Goal: Information Seeking & Learning: Learn about a topic

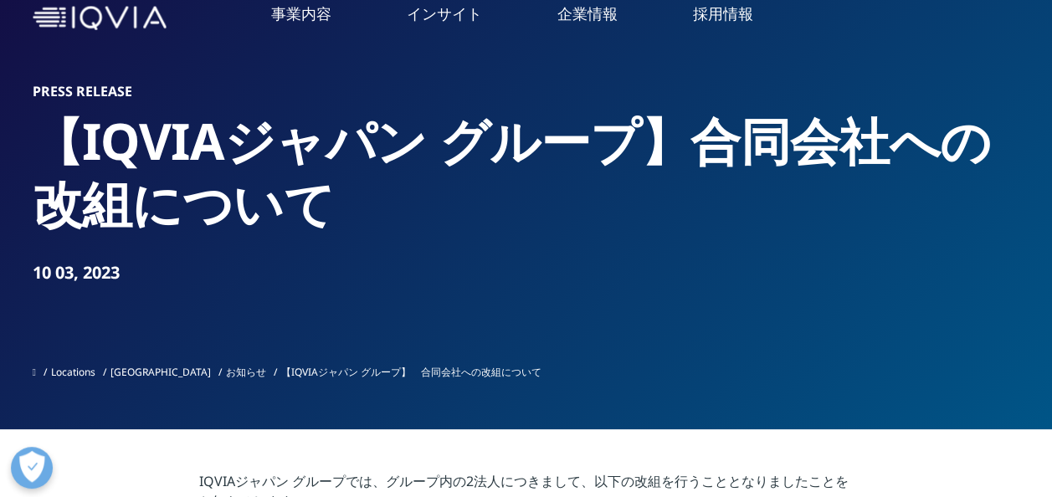
scroll to position [13, 0]
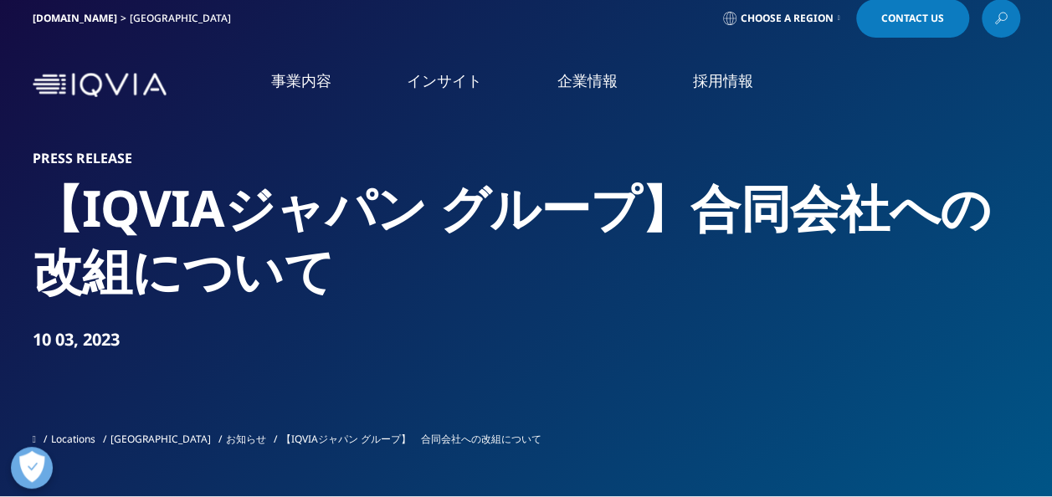
click at [79, 477] on li "CSO事業" at bounding box center [153, 489] width 257 height 33
click at [375, 411] on link "概要" at bounding box center [441, 410] width 253 height 45
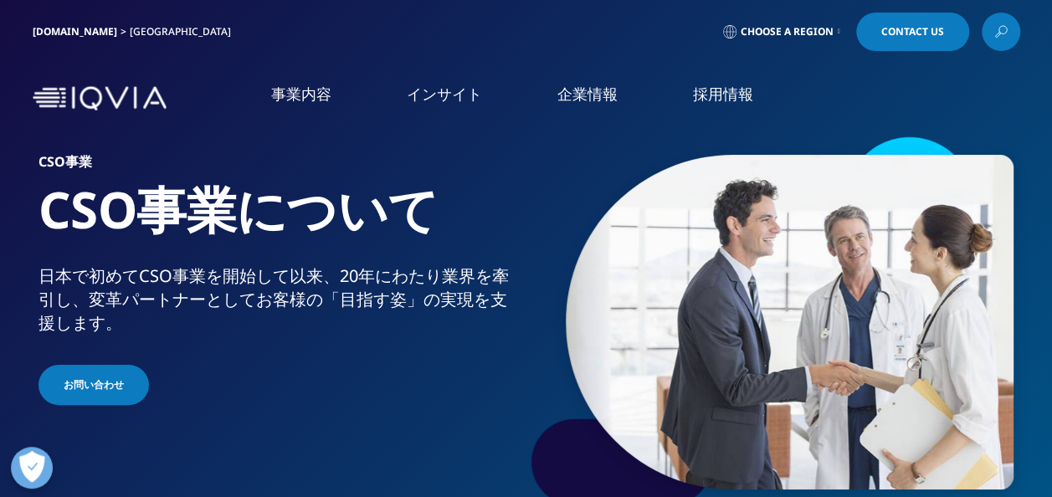
click at [32, 253] on link "CSO" at bounding box center [196, 248] width 342 height 18
click at [42, 247] on link "CSO" at bounding box center [196, 248] width 342 height 18
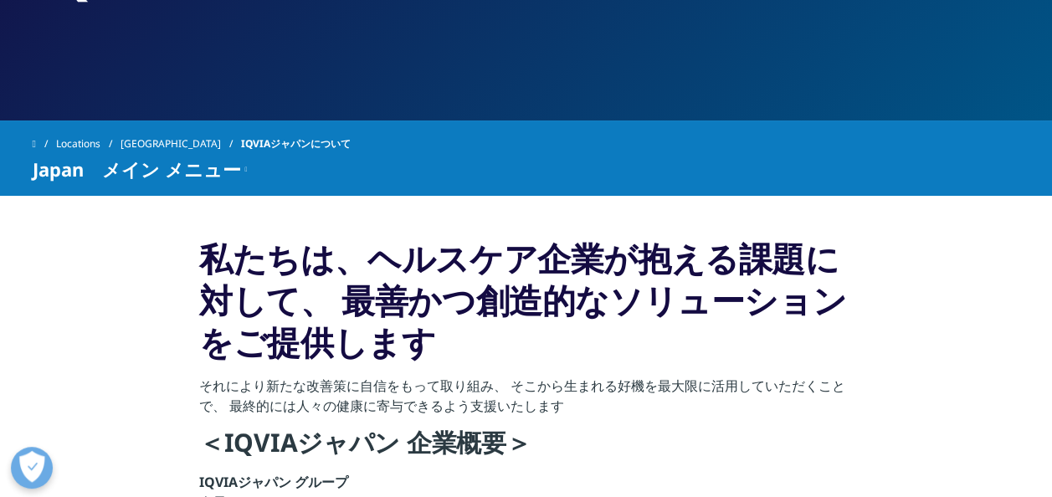
scroll to position [226, 0]
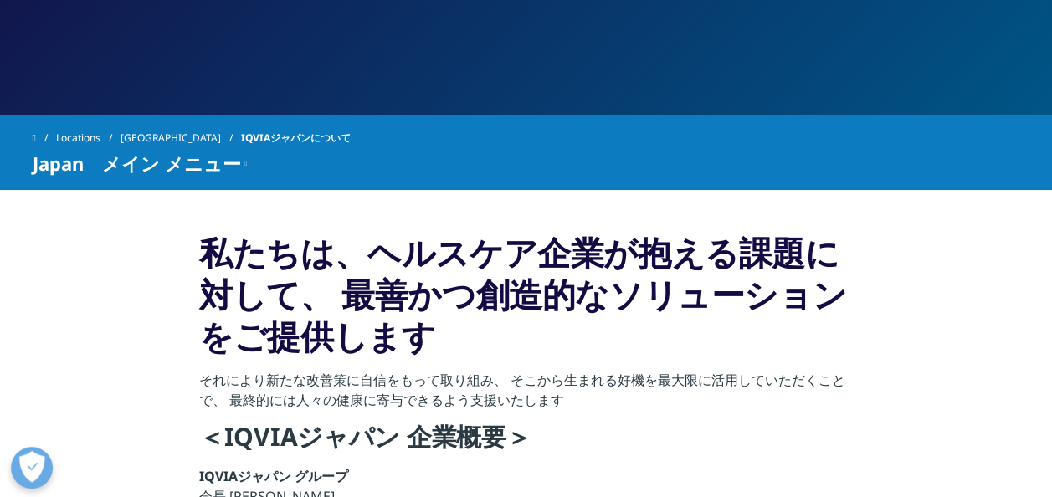
click at [44, 138] on link at bounding box center [44, 138] width 23 height 30
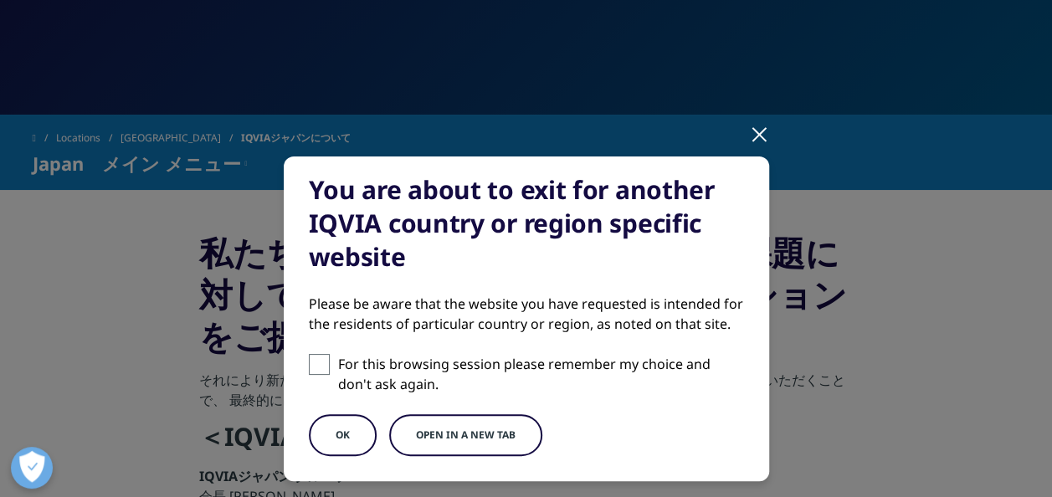
click at [316, 437] on button "OK" at bounding box center [343, 435] width 68 height 42
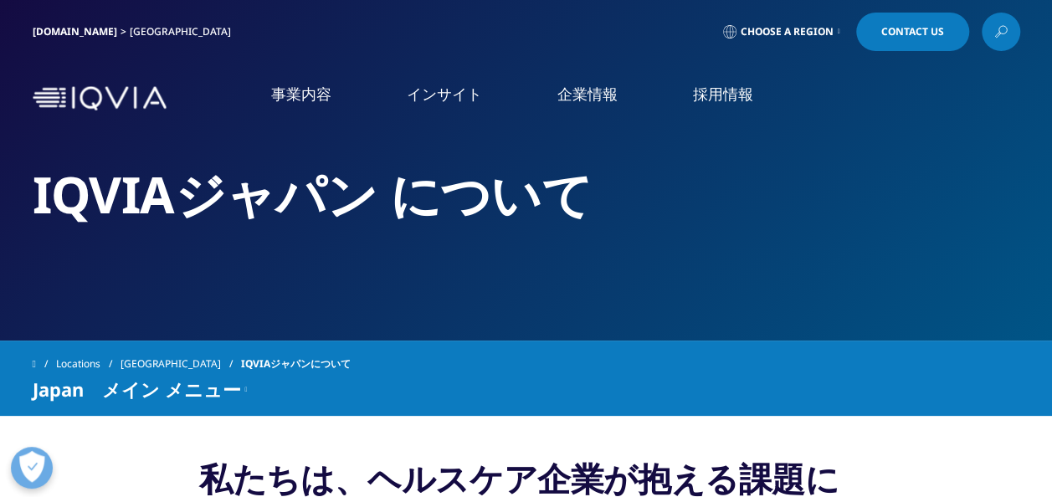
click at [294, 102] on link "事業内容" at bounding box center [301, 94] width 60 height 21
click at [132, 97] on img at bounding box center [100, 98] width 134 height 24
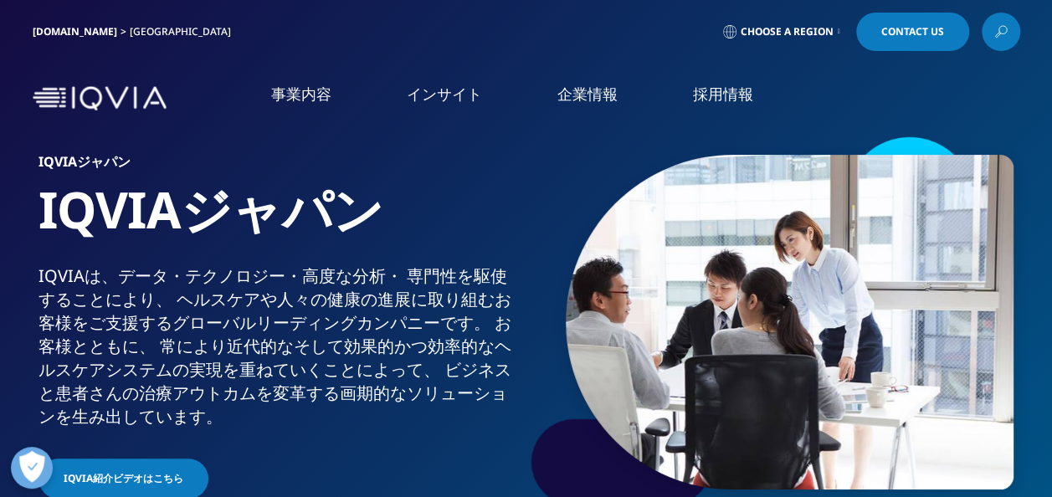
click at [199, 256] on link "Clinical Development in [GEOGRAPHIC_DATA]" at bounding box center [146, 265] width 209 height 33
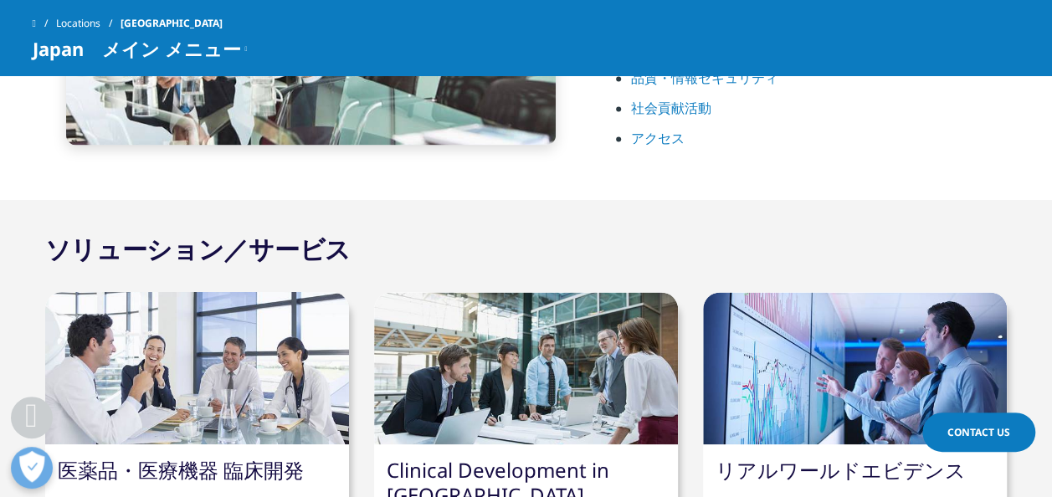
scroll to position [1297, 0]
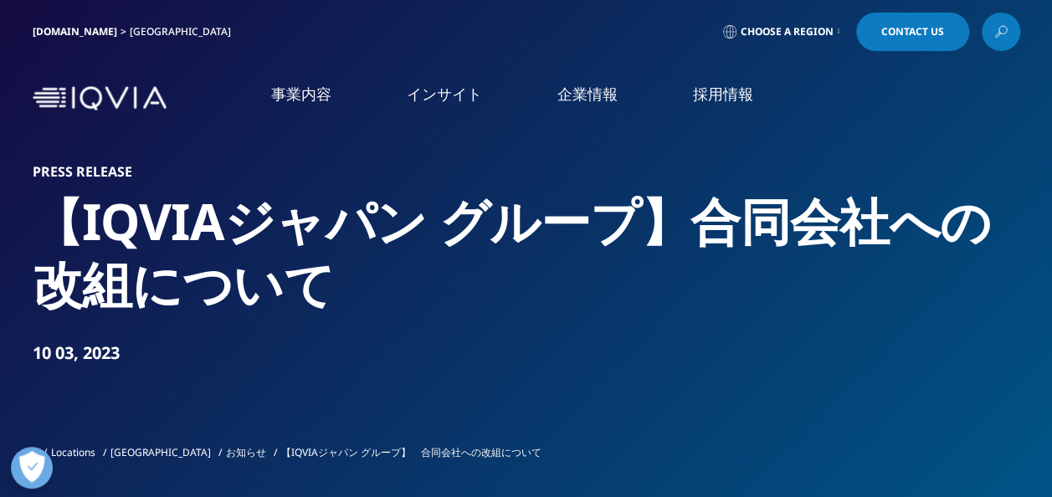
click at [161, 95] on img at bounding box center [100, 98] width 134 height 24
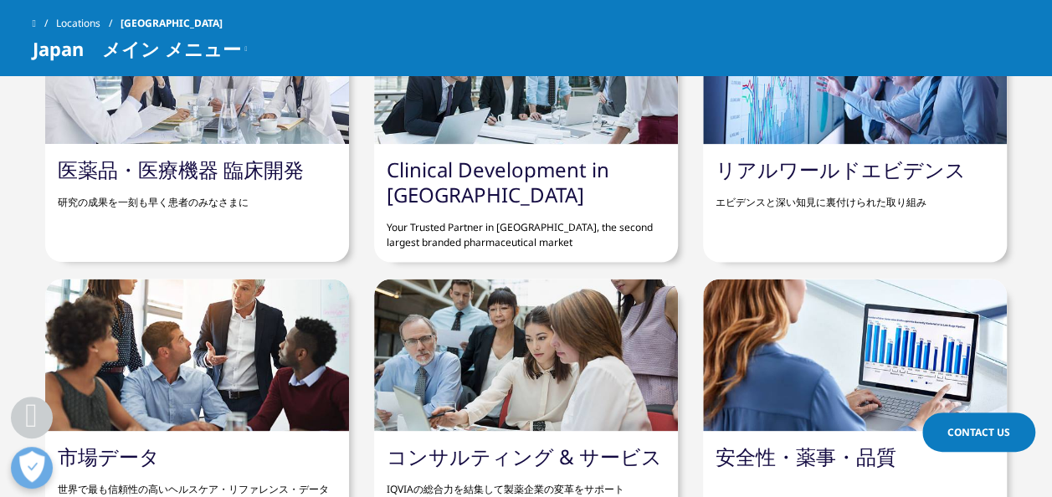
scroll to position [1432, 0]
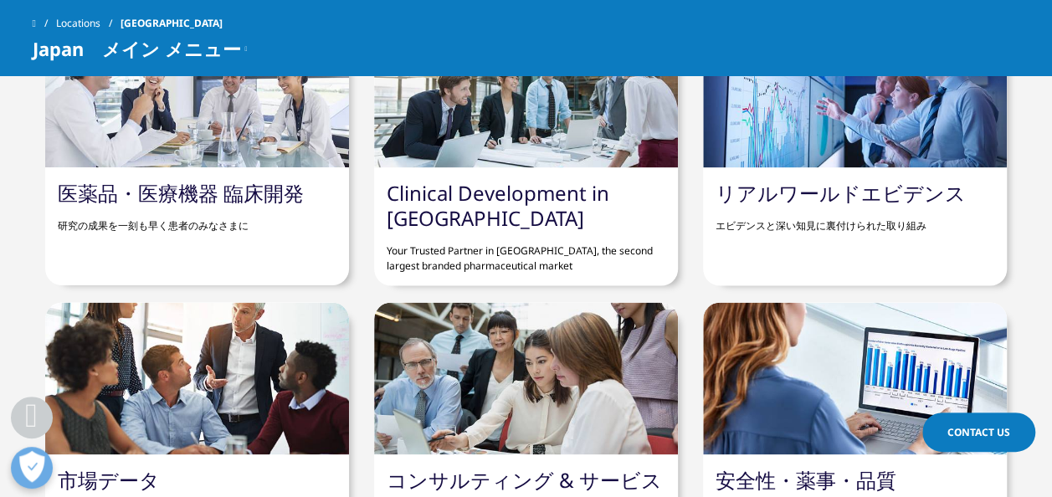
click at [216, 190] on link "医薬品・医療機器 臨床開発" at bounding box center [181, 192] width 246 height 28
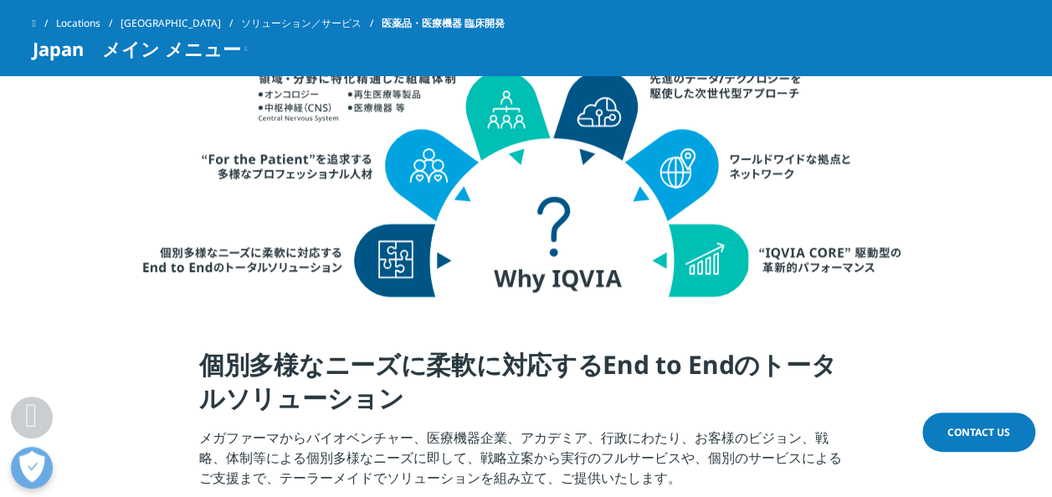
scroll to position [761, 0]
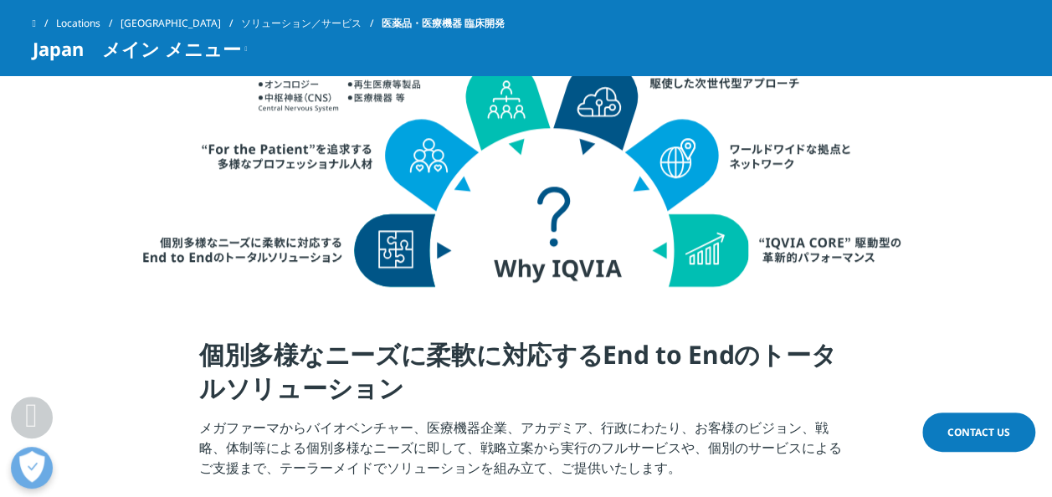
click at [241, 19] on link "ソリューション／サービス" at bounding box center [311, 23] width 141 height 30
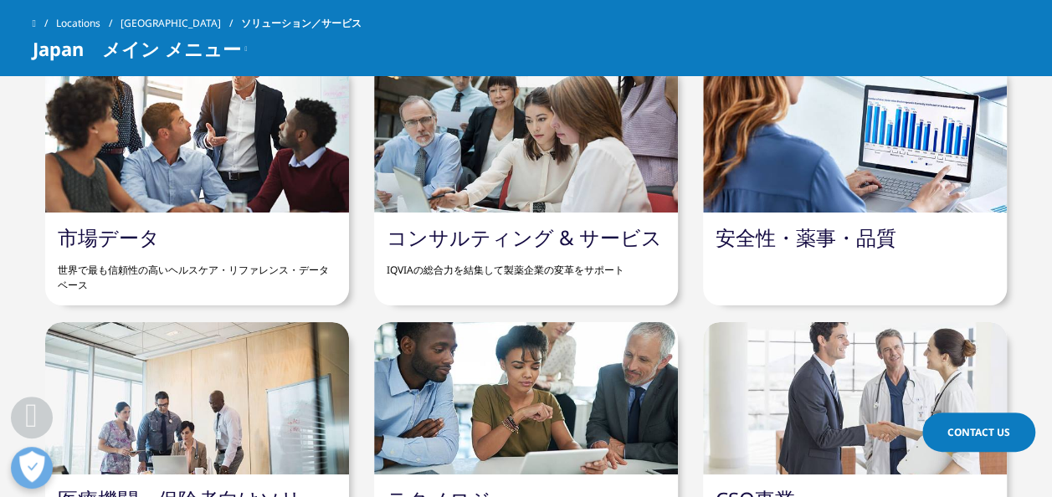
scroll to position [1374, 0]
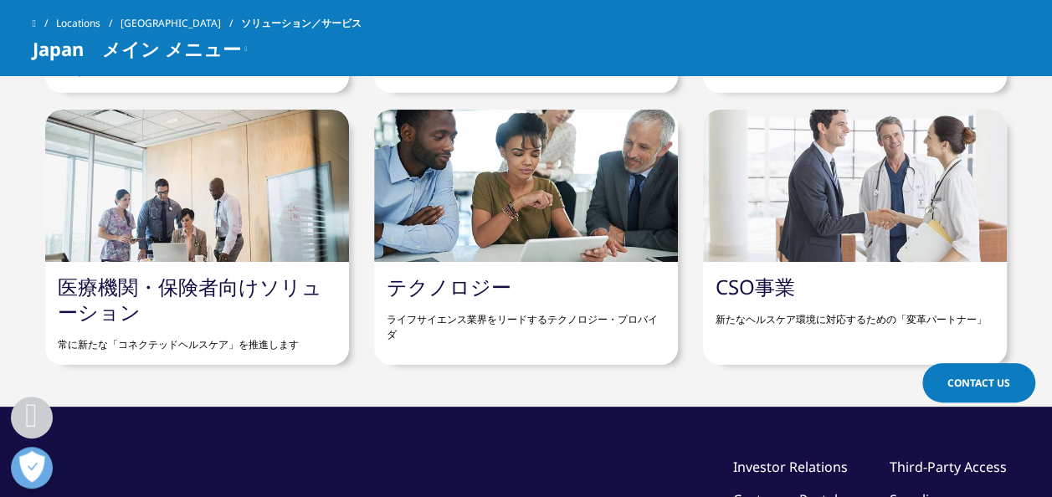
click at [794, 288] on link "CSO事業" at bounding box center [754, 287] width 79 height 28
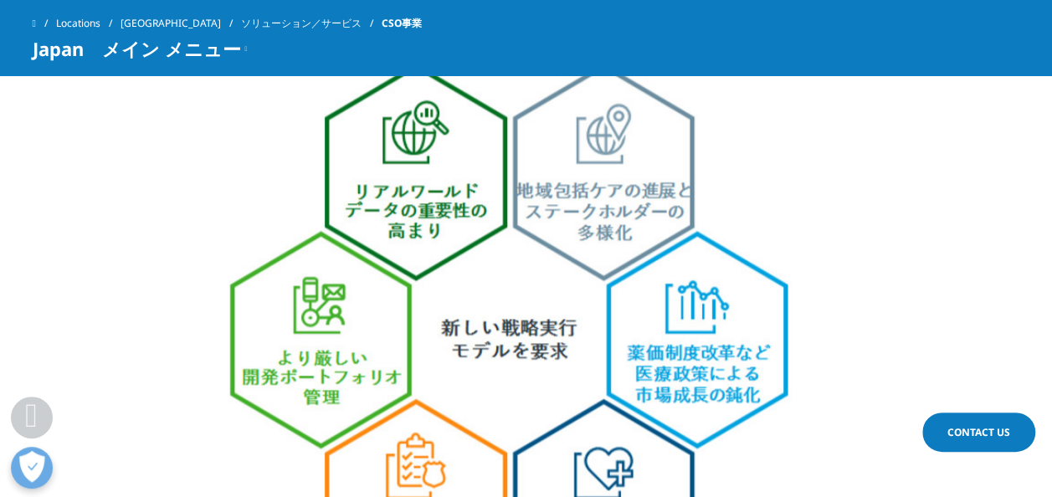
scroll to position [1124, 0]
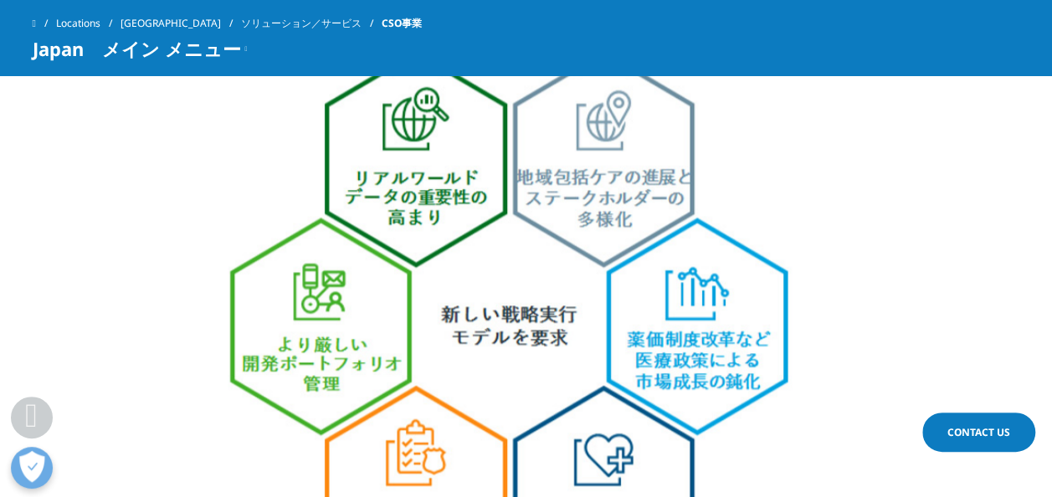
drag, startPoint x: 726, startPoint y: 259, endPoint x: 689, endPoint y: 340, distance: 88.3
drag, startPoint x: 704, startPoint y: 325, endPoint x: 676, endPoint y: 316, distance: 29.6
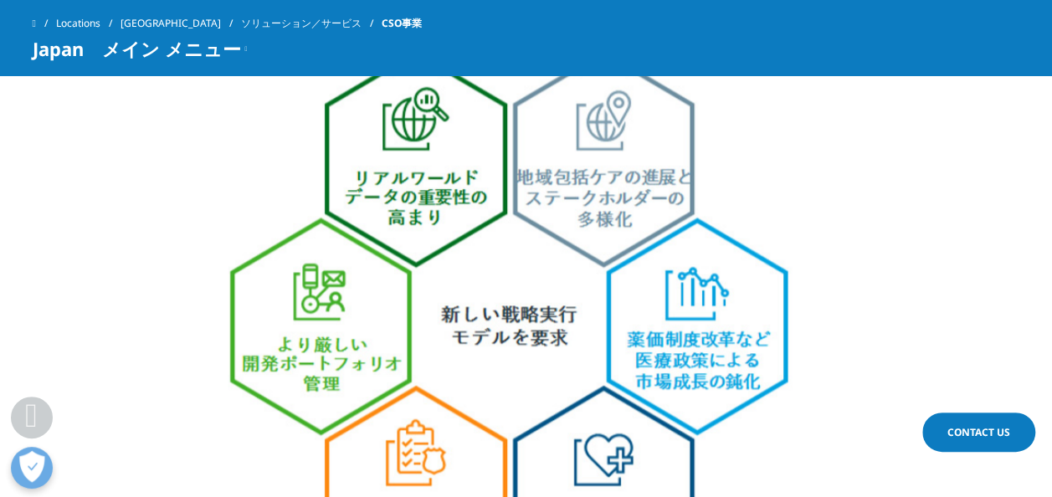
drag, startPoint x: 676, startPoint y: 316, endPoint x: 807, endPoint y: 104, distance: 249.8
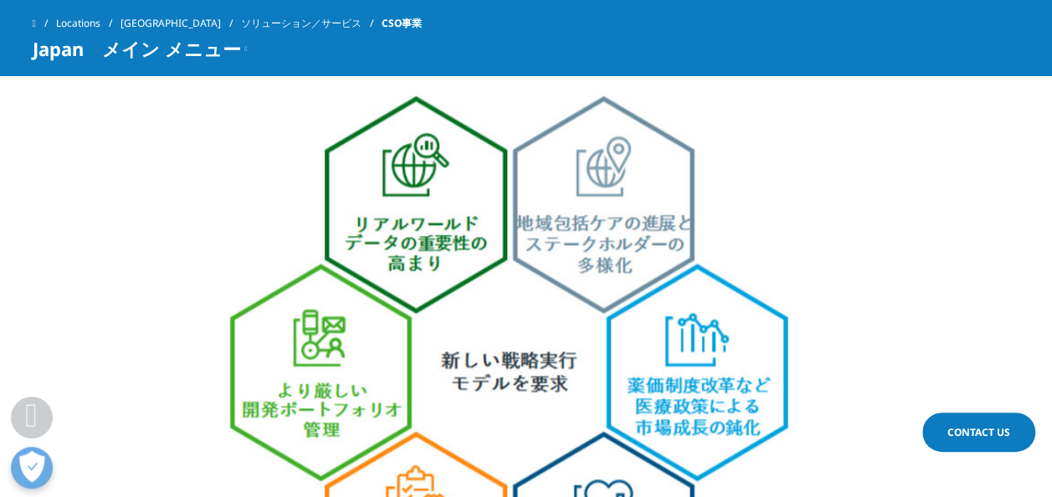
drag, startPoint x: 709, startPoint y: 281, endPoint x: 617, endPoint y: 271, distance: 93.4
drag, startPoint x: 617, startPoint y: 271, endPoint x: 499, endPoint y: 228, distance: 124.9
drag, startPoint x: 499, startPoint y: 228, endPoint x: 850, endPoint y: 180, distance: 353.7
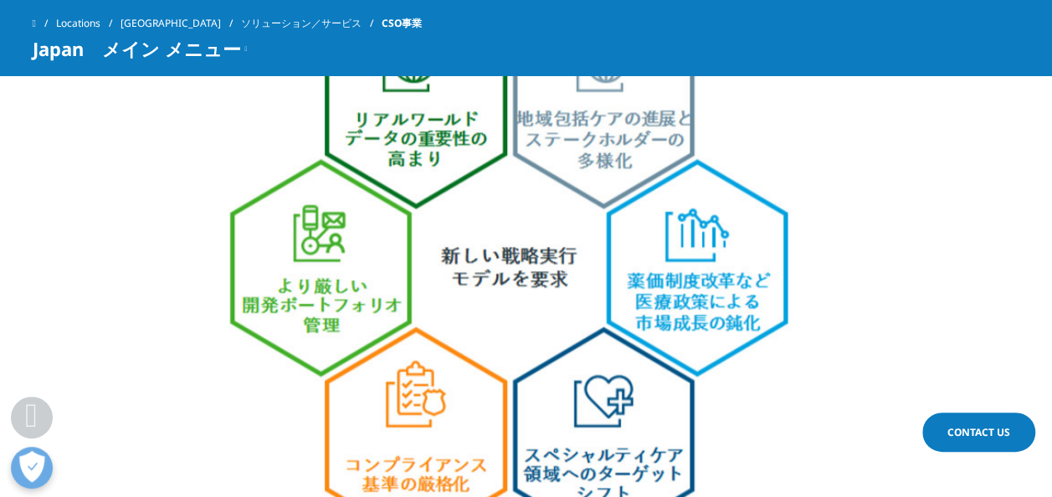
scroll to position [1190, 0]
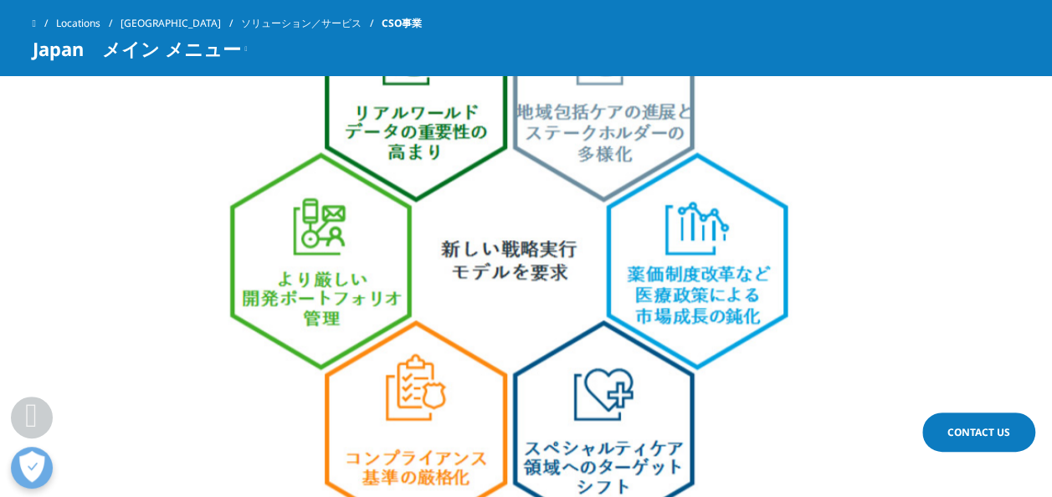
click at [960, 422] on link "Contact Us" at bounding box center [978, 431] width 113 height 39
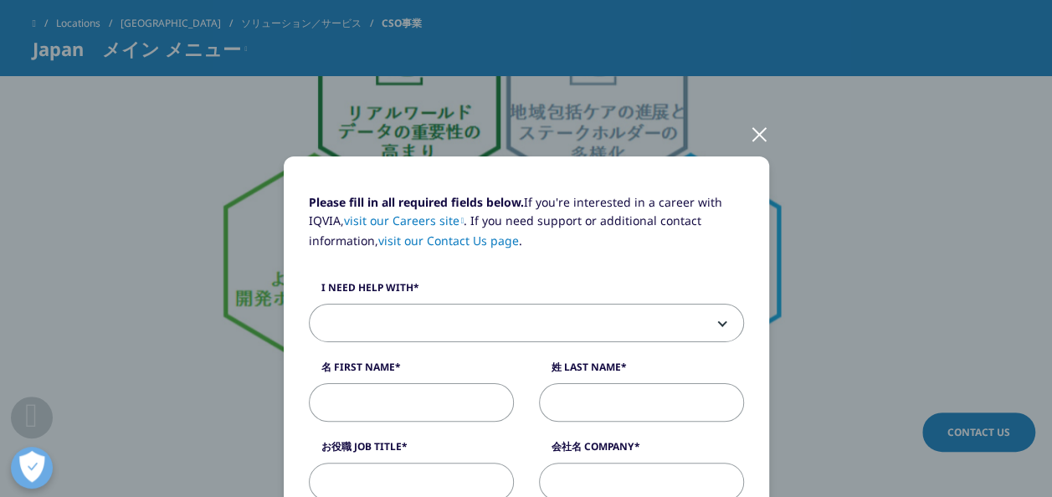
click at [755, 129] on div at bounding box center [759, 133] width 19 height 46
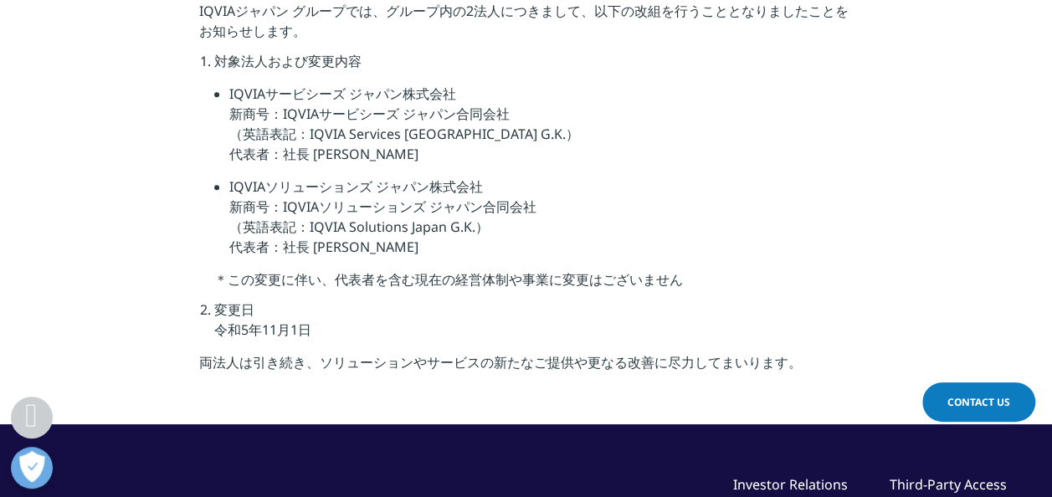
scroll to position [53, 0]
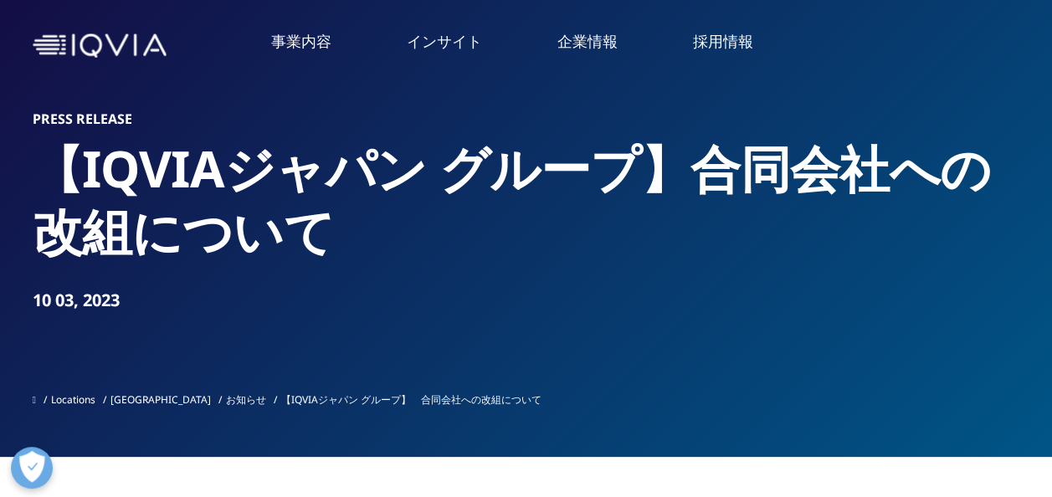
click link "事業内容"
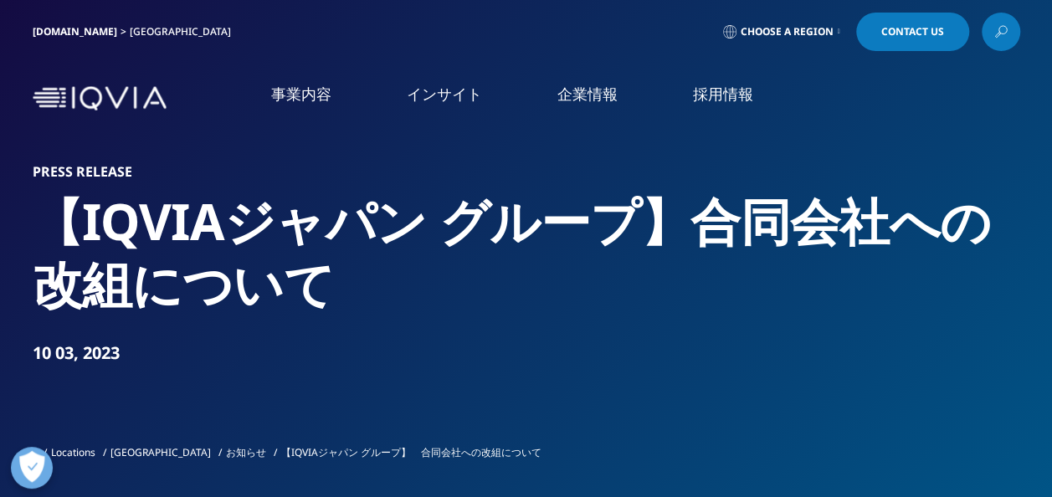
click link "事業内容"
click link "CSO事業"
click p "日本で初めてCSO事業を開始して以来、20年にわたり業界を牽引し、変革パートナーとしてお客様の「目指す姿」の実現を支援します。"
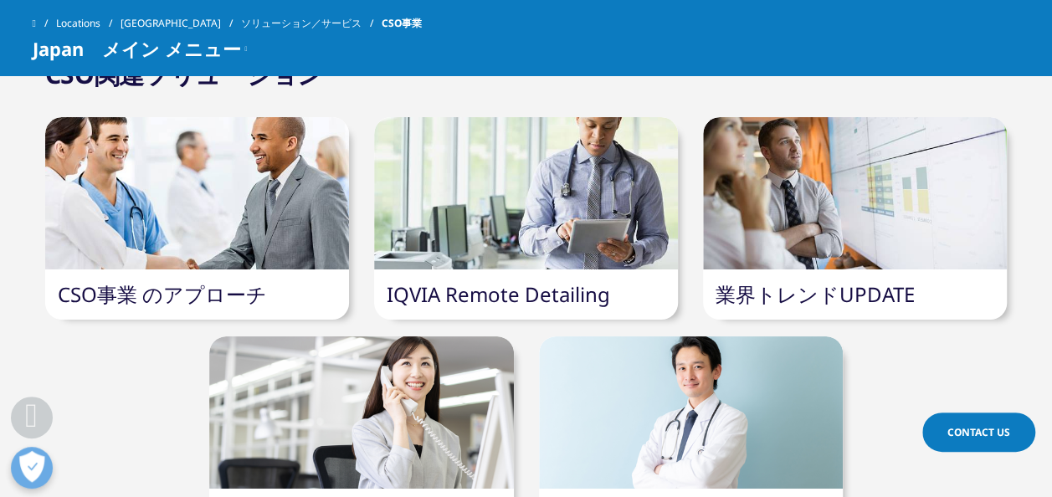
scroll to position [4026, 0]
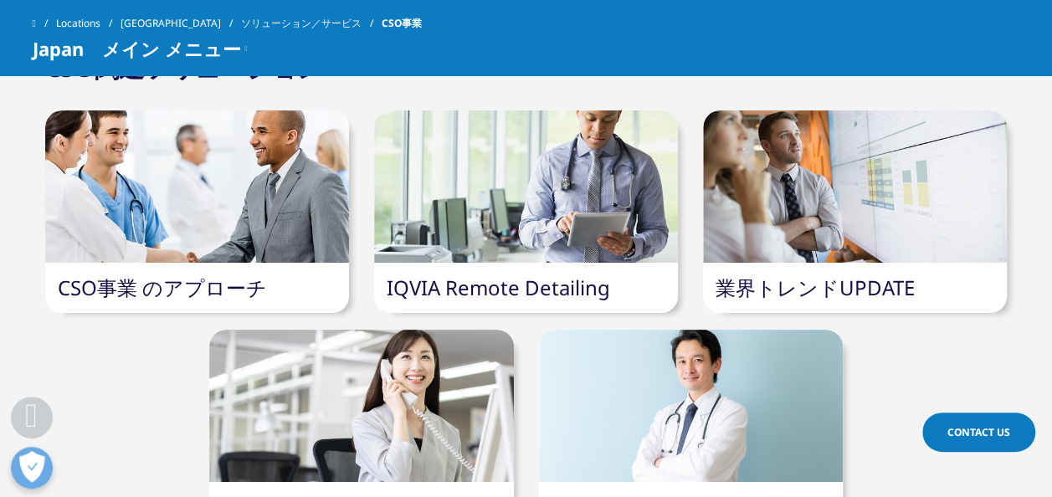
click at [199, 279] on link "CSO事業 のアプローチ" at bounding box center [162, 288] width 209 height 28
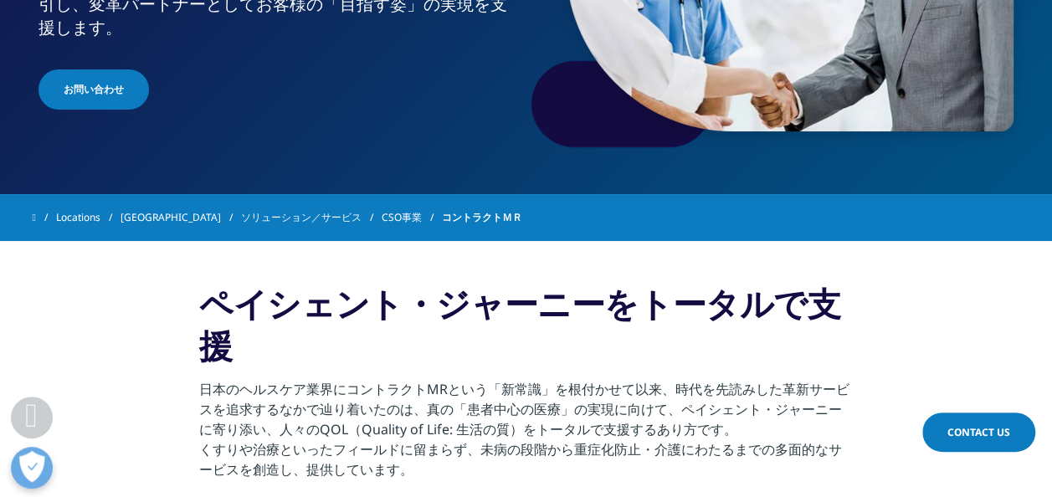
scroll to position [296, 0]
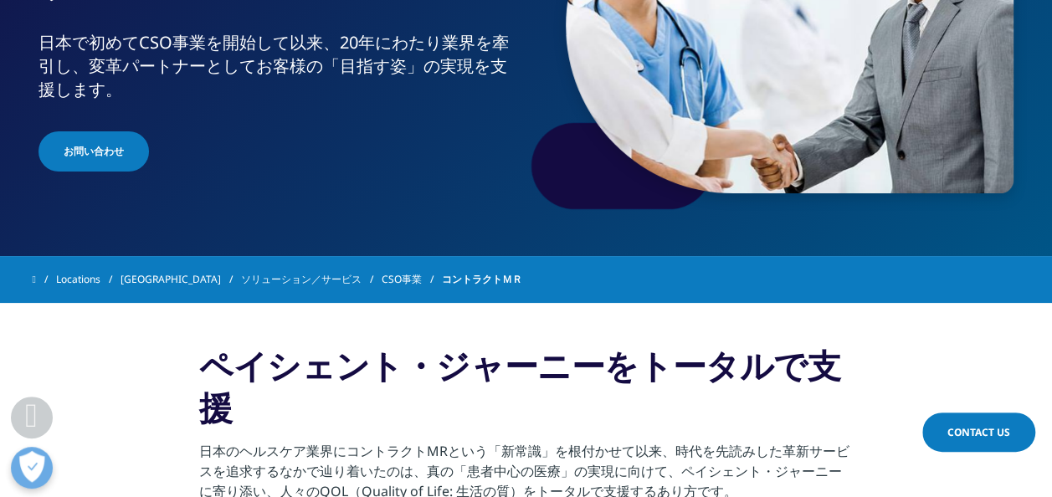
click at [381, 277] on link "CSO事業" at bounding box center [411, 279] width 60 height 30
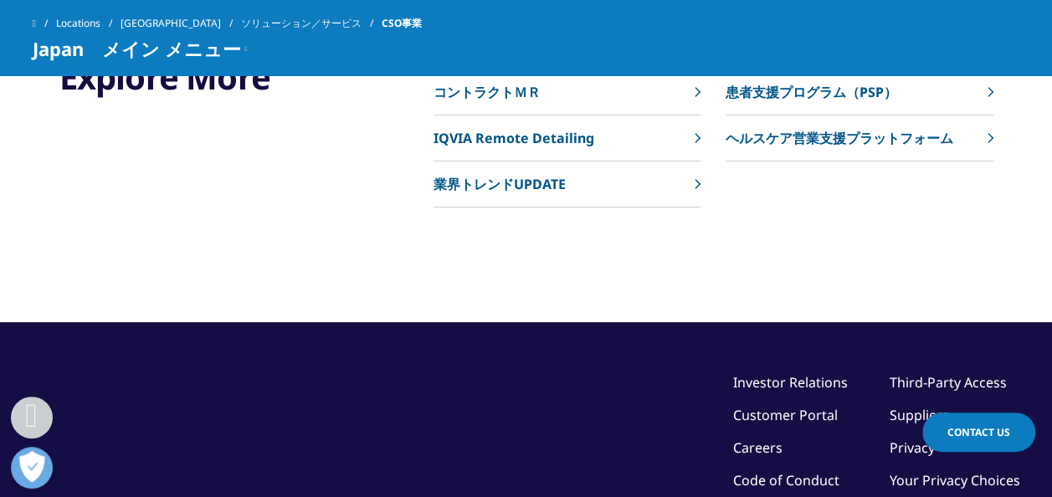
scroll to position [4409, 0]
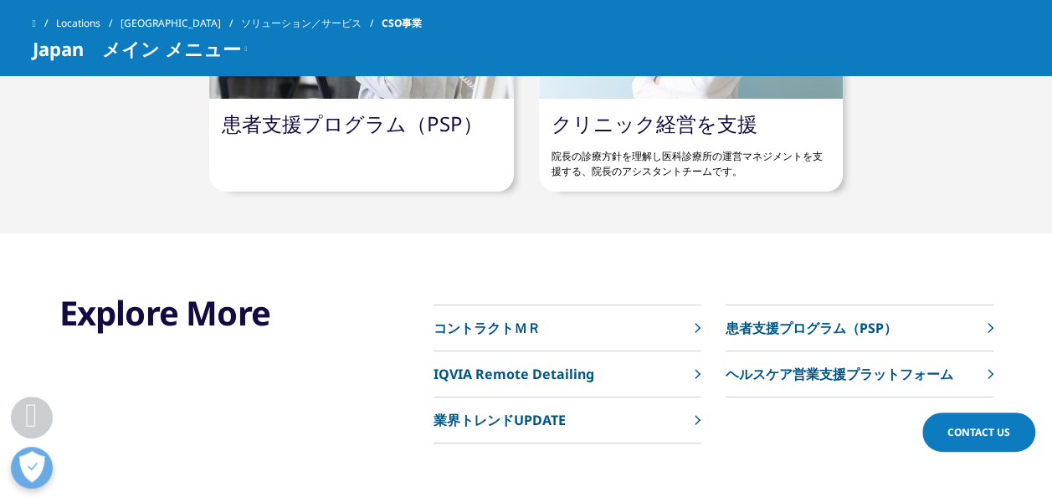
click at [505, 371] on p "IQVIA Remote Detailing" at bounding box center [513, 374] width 161 height 20
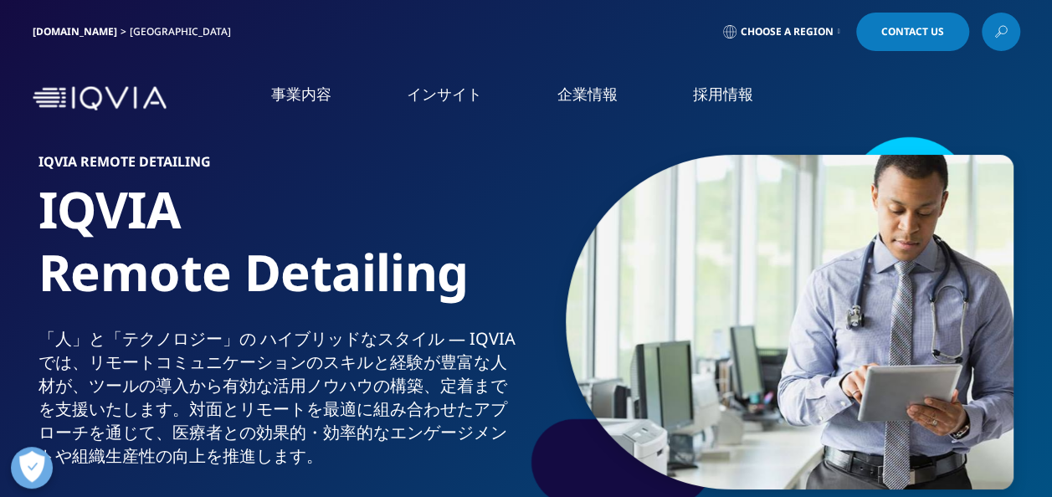
click at [76, 495] on link "CSO事業" at bounding box center [66, 504] width 49 height 18
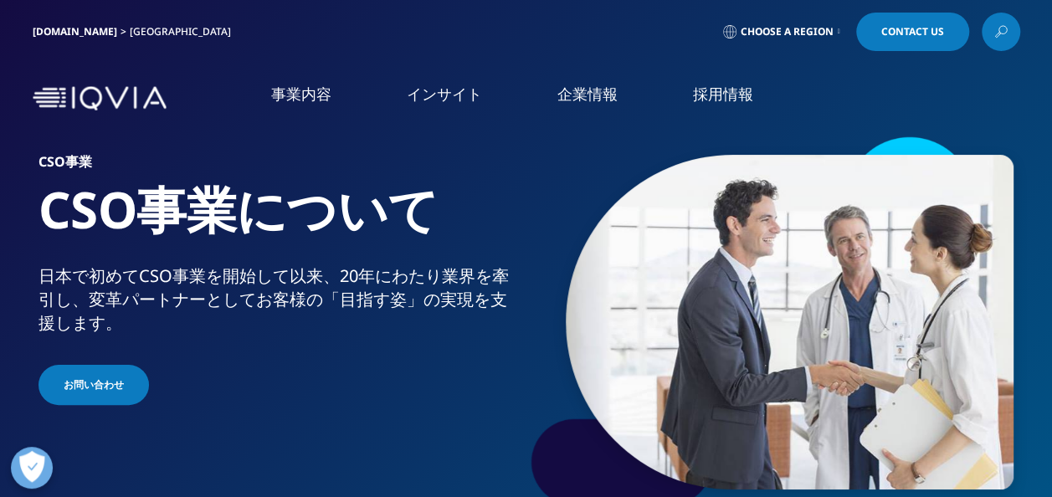
click at [87, 495] on link "CSO事業" at bounding box center [66, 504] width 49 height 18
click at [70, 494] on div "CSO事業 CSO事業について 日本で初めてCSO事業を開始して以来、20年にわたり業界を牽引し、変革パートナーとしてお客様の「目指す姿」の実現を支援します。…" at bounding box center [526, 322] width 987 height 376
click at [207, 425] on div "CSO事業 CSO事業について 日本で初めてCSO事業を開始して以来、20年にわたり業界を牽引し、変革パートナーとしてお客様の「目指す姿」の実現を支援します。…" at bounding box center [526, 322] width 987 height 376
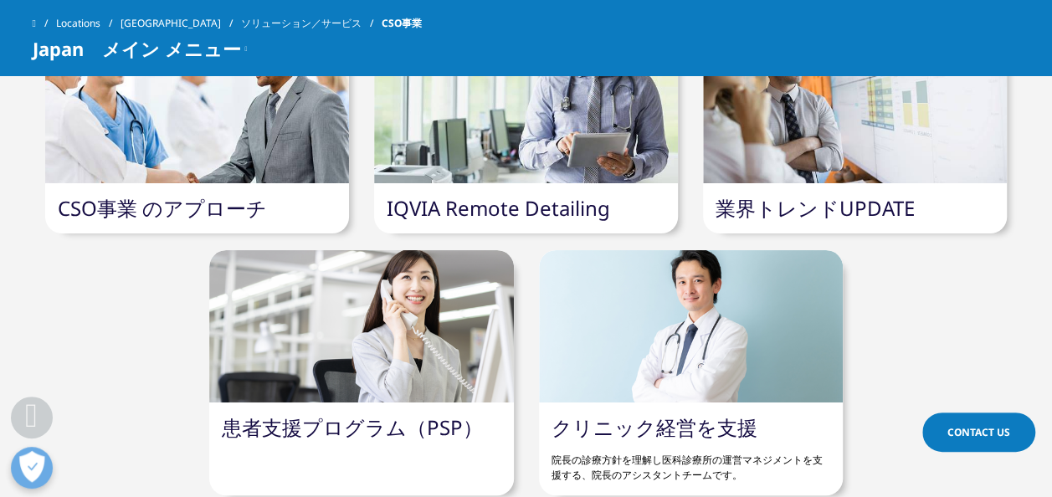
scroll to position [3954, 0]
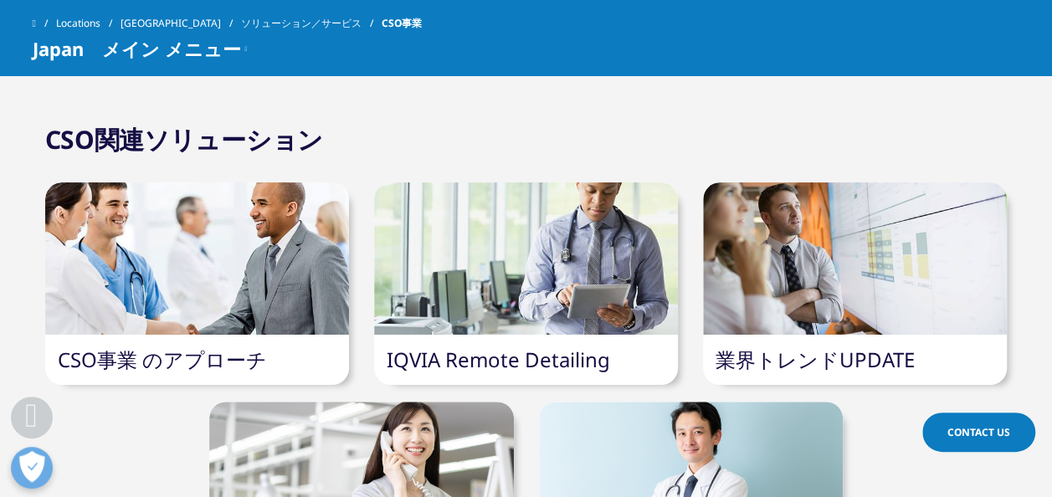
click at [805, 355] on link "業界トレンドUPDATE" at bounding box center [814, 360] width 199 height 28
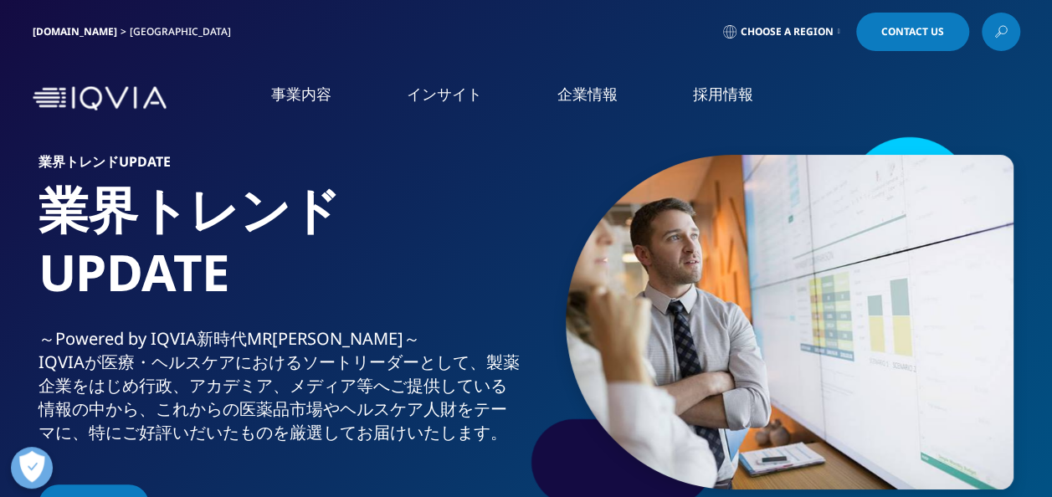
click at [69, 495] on link "CSO事業" at bounding box center [66, 504] width 49 height 18
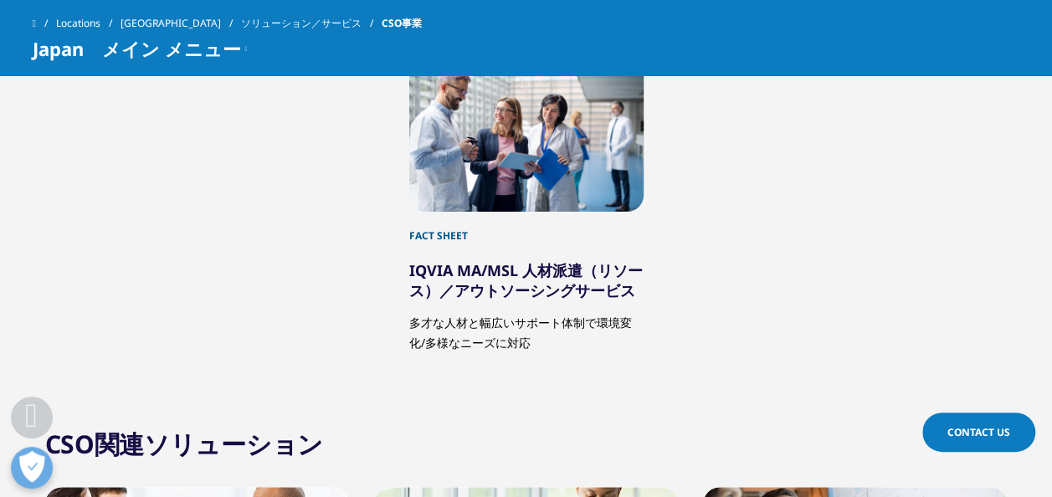
scroll to position [3656, 0]
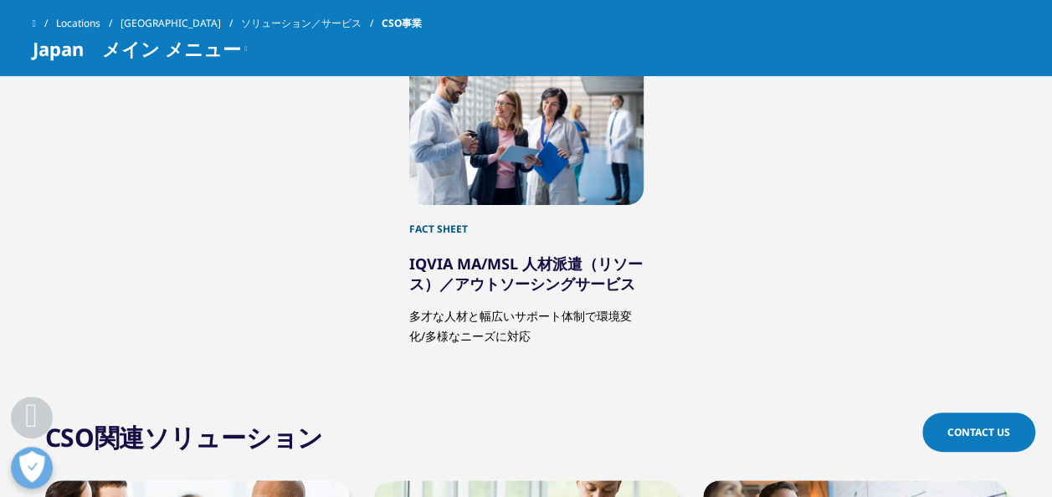
click at [501, 288] on link "IQVIA MA/MSL 人材派遣（リソース）／アウトソーシングサービス" at bounding box center [525, 273] width 233 height 40
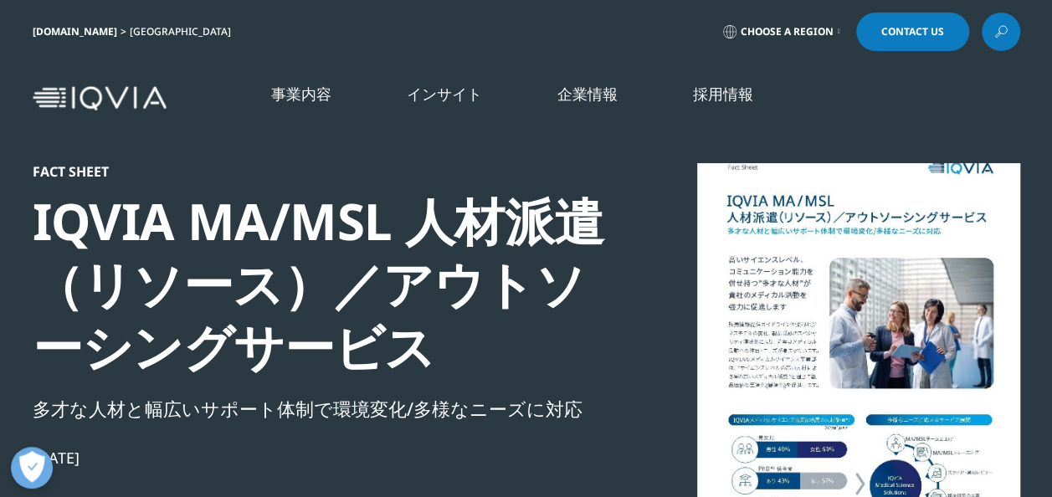
scroll to position [152, 987]
drag, startPoint x: 1050, startPoint y: 94, endPoint x: 1060, endPoint y: 151, distance: 57.8
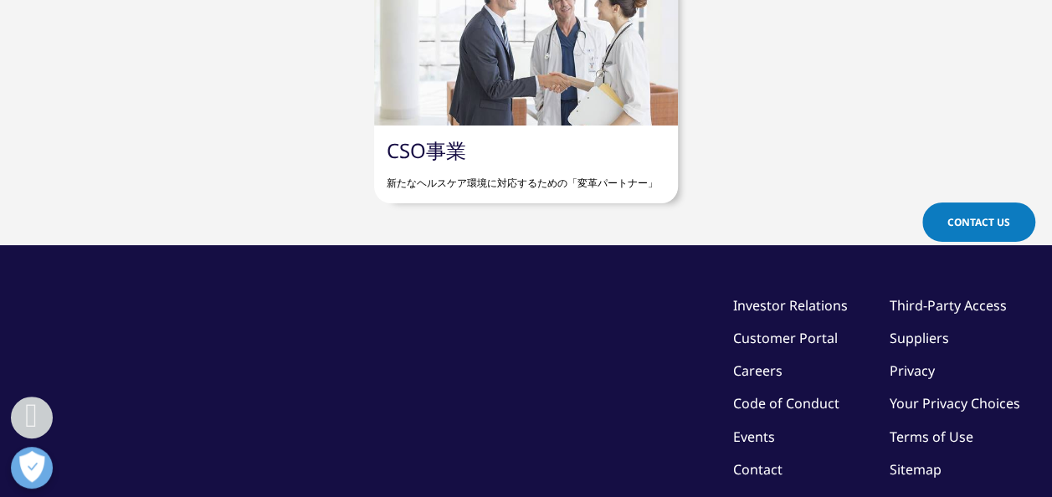
scroll to position [924, 0]
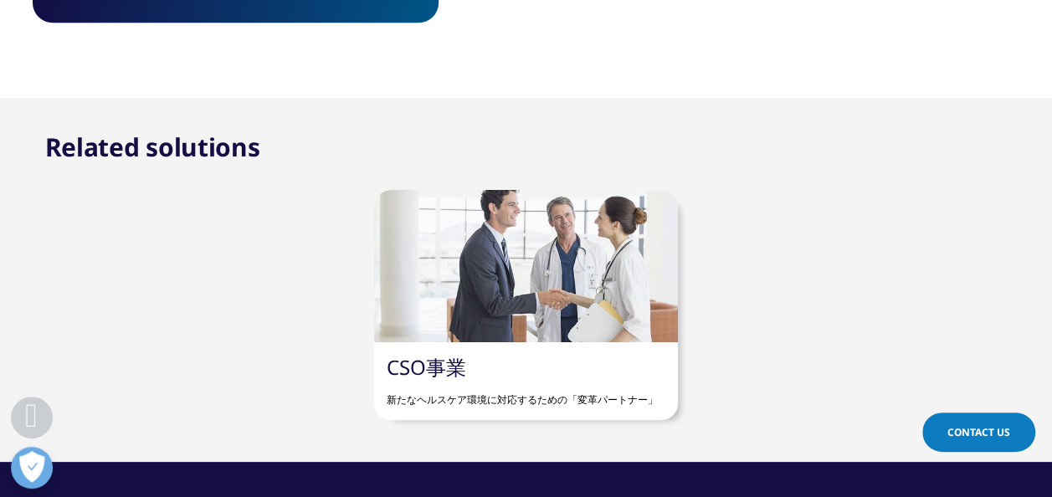
click at [458, 357] on link "CSO事業" at bounding box center [425, 367] width 79 height 28
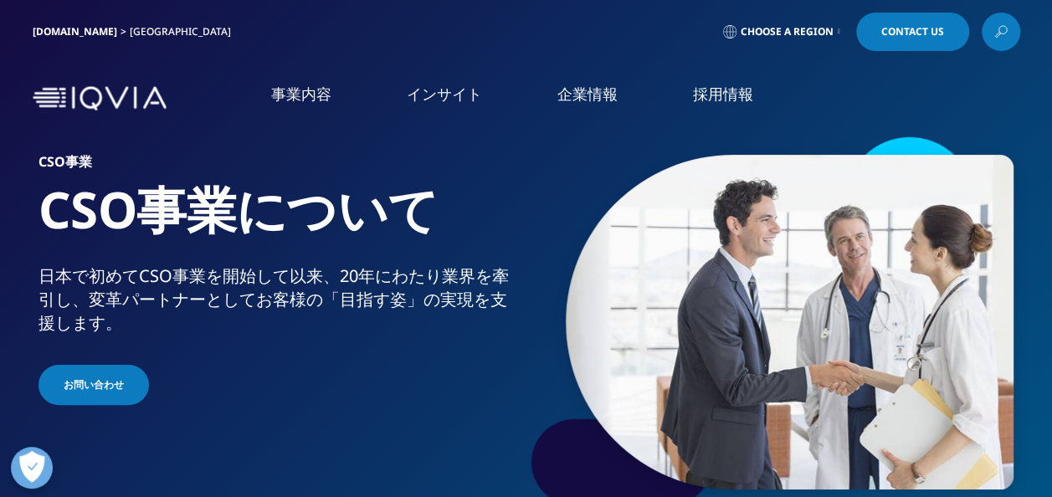
click at [40, 291] on link "概要" at bounding box center [146, 290] width 242 height 15
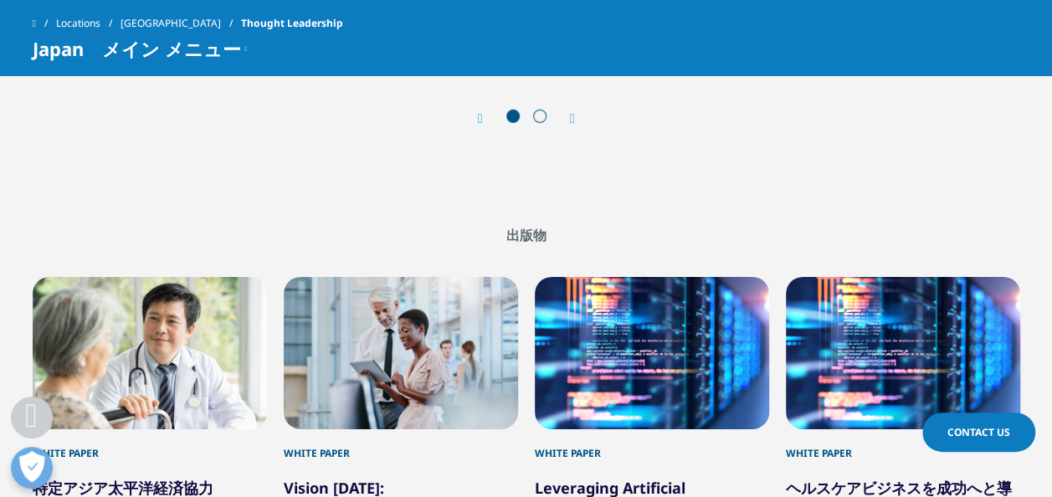
scroll to position [2641, 0]
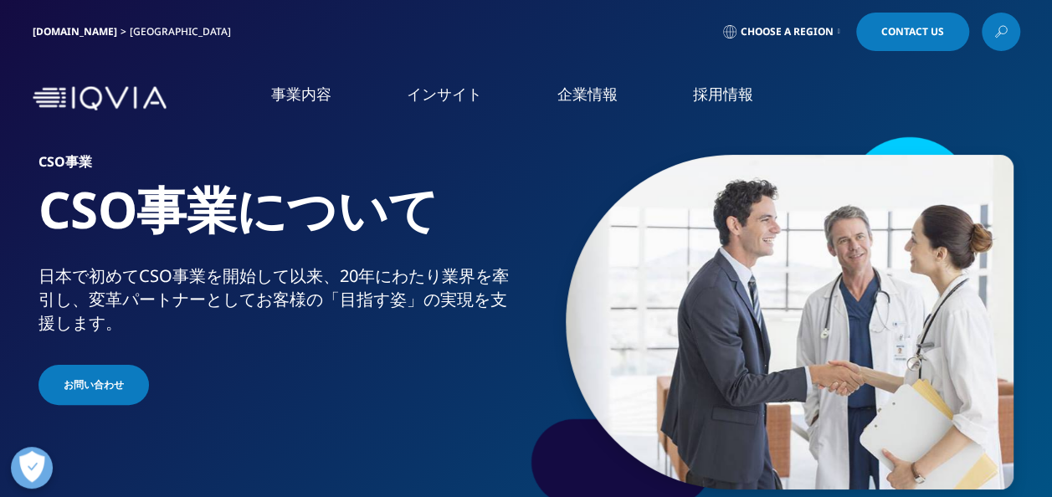
click at [32, 245] on link "CSO" at bounding box center [196, 248] width 342 height 18
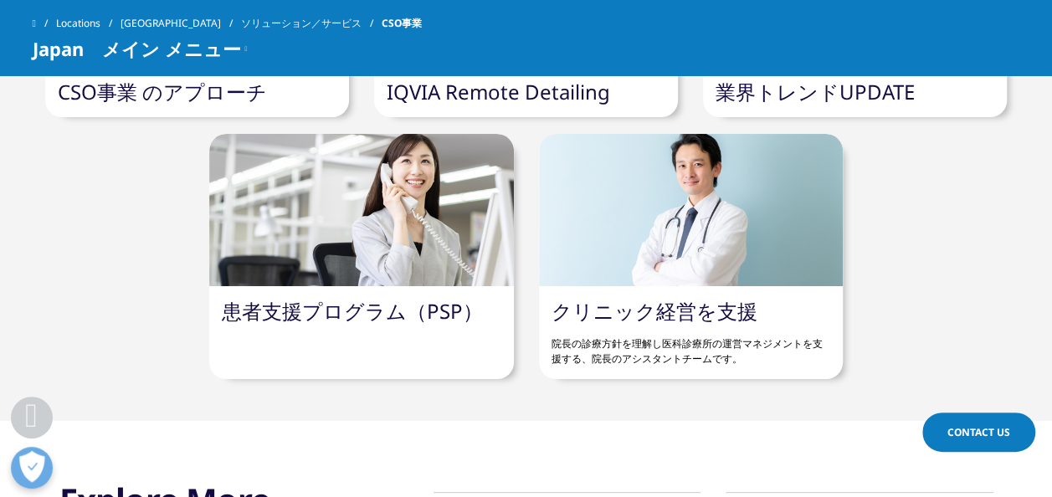
scroll to position [4504, 0]
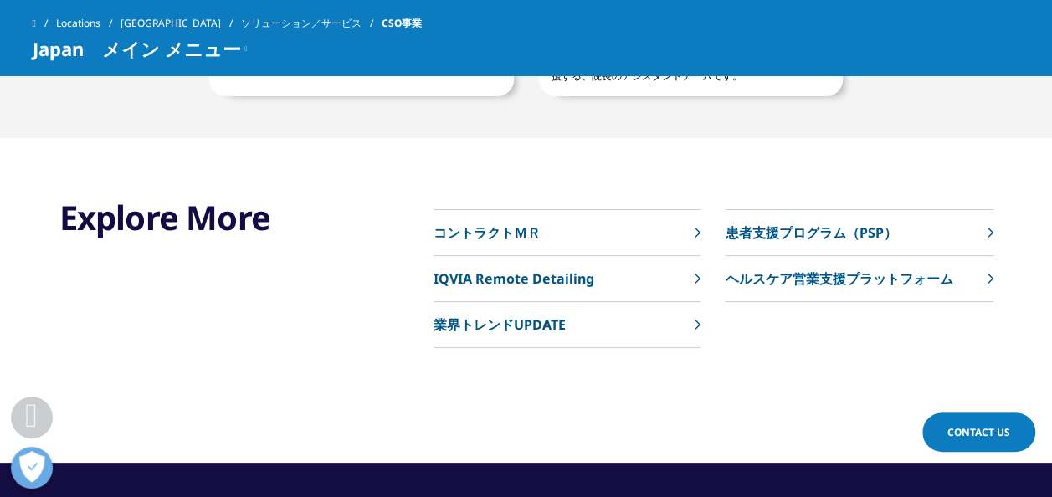
click at [513, 226] on p "コントラクトＭＲ" at bounding box center [486, 233] width 107 height 20
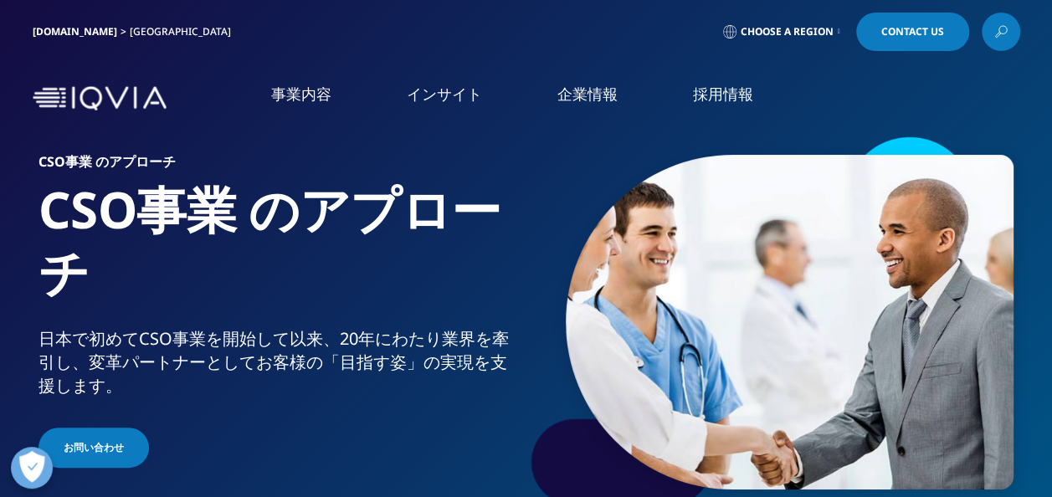
click at [95, 320] on link "社会貢献活動" at bounding box center [196, 310] width 342 height 19
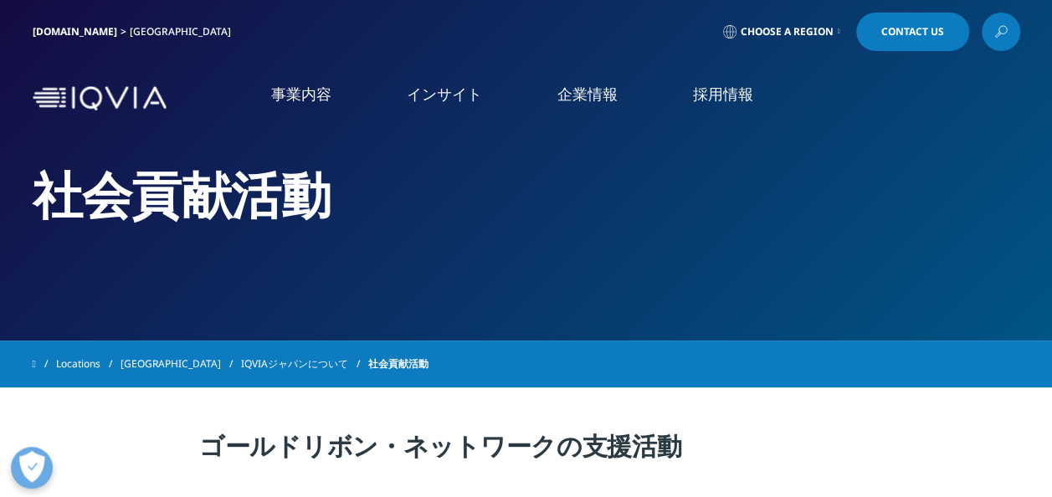
click at [713, 100] on link "採用情報" at bounding box center [723, 94] width 60 height 21
click at [50, 246] on link "CSO" at bounding box center [196, 248] width 342 height 18
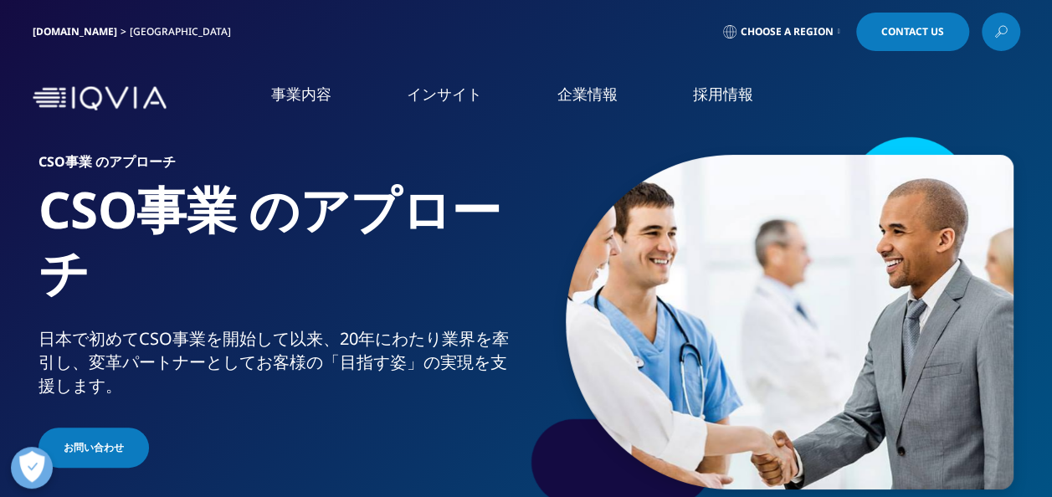
click at [642, 199] on img at bounding box center [790, 322] width 448 height 335
